Goal: Transaction & Acquisition: Purchase product/service

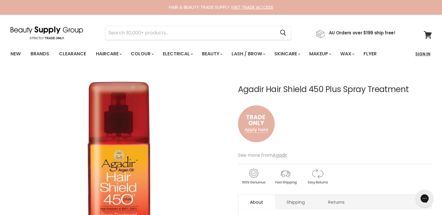
click at [420, 54] on link "Sign In" at bounding box center [423, 54] width 22 height 12
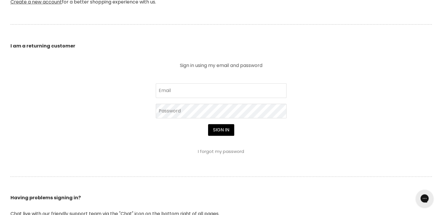
scroll to position [232, 0]
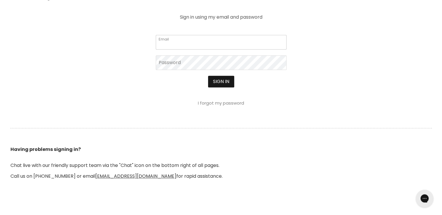
type input "cs.discountsalonsupplies@gmail.com"
click at [227, 83] on button "Sign in" at bounding box center [221, 82] width 26 height 12
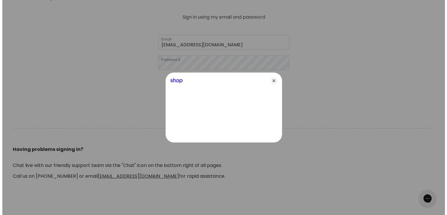
scroll to position [233, 0]
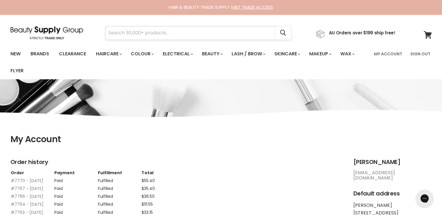
click at [148, 31] on input "Search" at bounding box center [191, 32] width 170 height 13
paste input "Image for Agadir Hair Shield 450 Plus Spray Treatment Agadir Hair Shield 450"
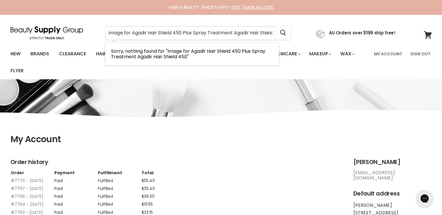
drag, startPoint x: 278, startPoint y: 33, endPoint x: 100, endPoint y: 31, distance: 178.0
click at [100, 31] on div "Image for Agadir Hair Shield 450 Plus Spray Treatment Agadir Hair Shield 450 Ca…" at bounding box center [198, 32] width 216 height 13
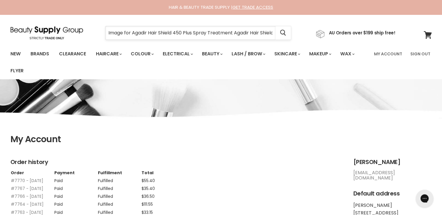
click at [127, 32] on input "Image for Agadir Hair Shield 450 Plus Spray Treatment Agadir Hair Shield 450" at bounding box center [191, 32] width 170 height 13
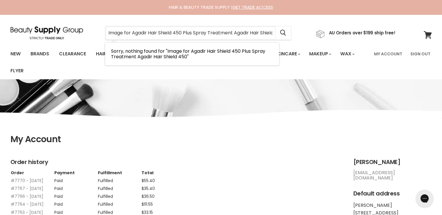
drag, startPoint x: 131, startPoint y: 32, endPoint x: 98, endPoint y: 33, distance: 33.2
click at [98, 33] on div "Image for Agadir Hair Shield 450 Plus Spray Treatment Agadir Hair Shield 450 Ca…" at bounding box center [198, 32] width 216 height 13
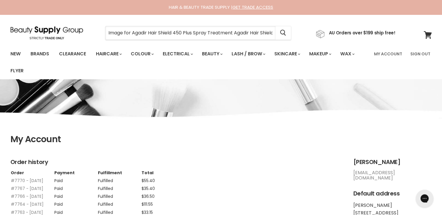
type input "Agadir Hair Shield 450 Plus Spray Treatment Agadir Hair Shield 450"
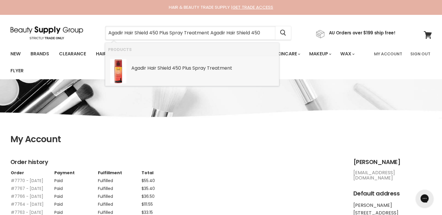
click at [165, 70] on b "Shield" at bounding box center [164, 68] width 13 height 7
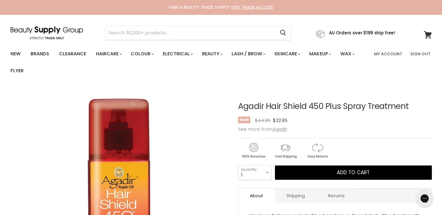
drag, startPoint x: 419, startPoint y: 107, endPoint x: 229, endPoint y: 106, distance: 190.2
click at [229, 106] on article "Click or scroll to zoom Tap or pinch to zoom Agadir Hair Shield 450 Plus Spray …" at bounding box center [221, 206] width 422 height 238
copy div "Agadir Hair Shield 450 Plus Spray Treatment"
click at [170, 30] on input "Search" at bounding box center [191, 32] width 170 height 13
paste input "Davroe Moisture"
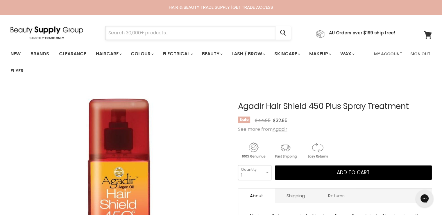
type input "Davroe Moisture"
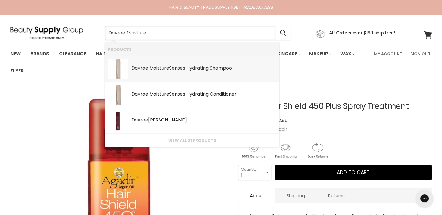
click at [201, 67] on div "Davroe Moisture Senses Hydrating Shampoo" at bounding box center [203, 68] width 145 height 6
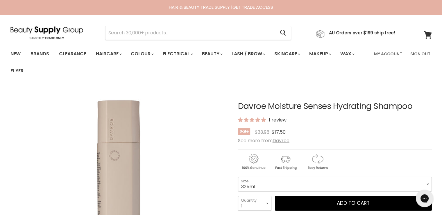
click at [276, 183] on select "325ml 100ml 1 Litre" at bounding box center [335, 184] width 194 height 15
click at [238, 177] on select "325ml 100ml 1 Litre" at bounding box center [335, 184] width 194 height 15
select select "1 Litre"
